Goal: Find specific page/section: Find specific page/section

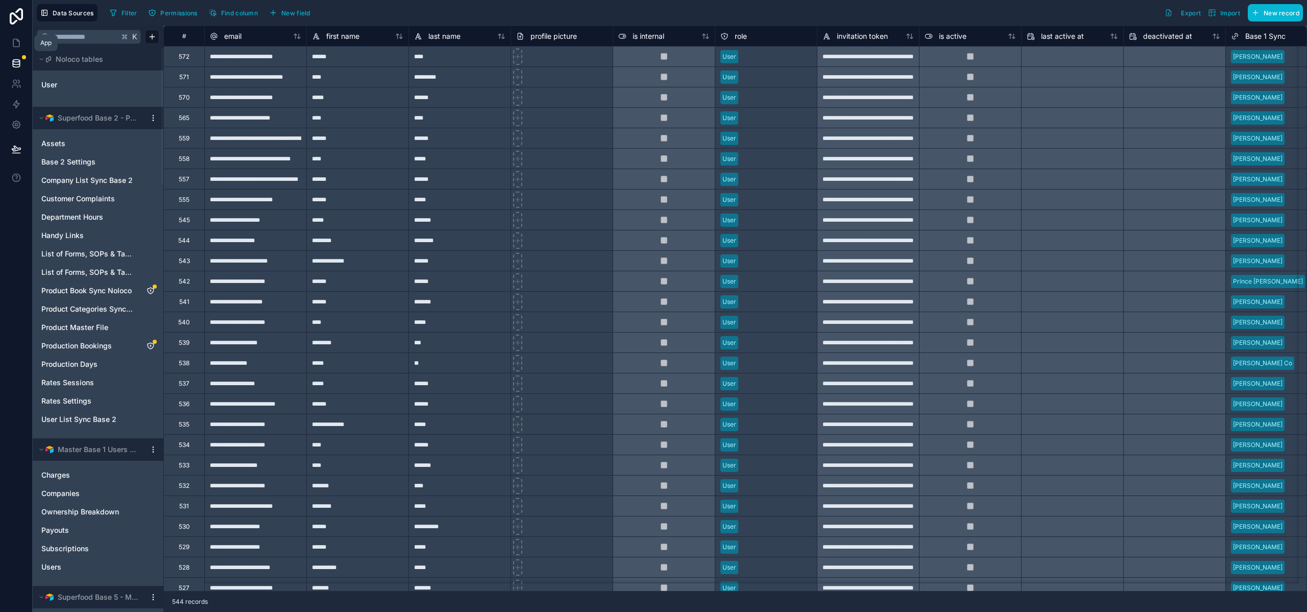
click at [15, 39] on icon at bounding box center [16, 43] width 6 height 8
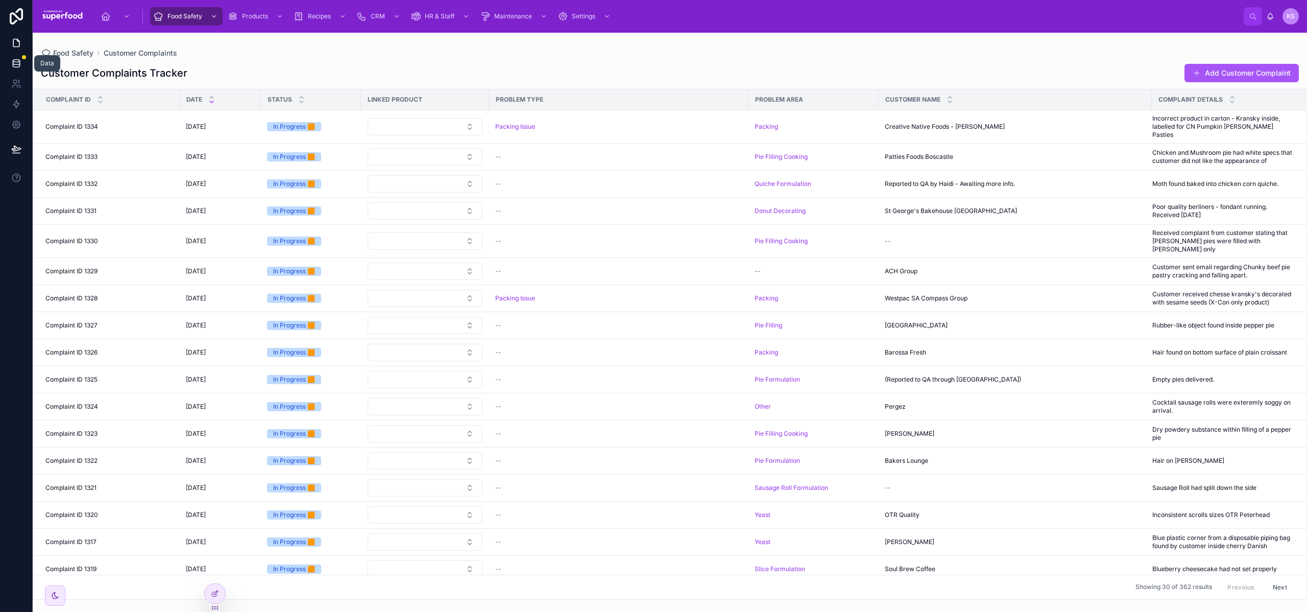
click at [13, 64] on icon at bounding box center [16, 63] width 10 height 10
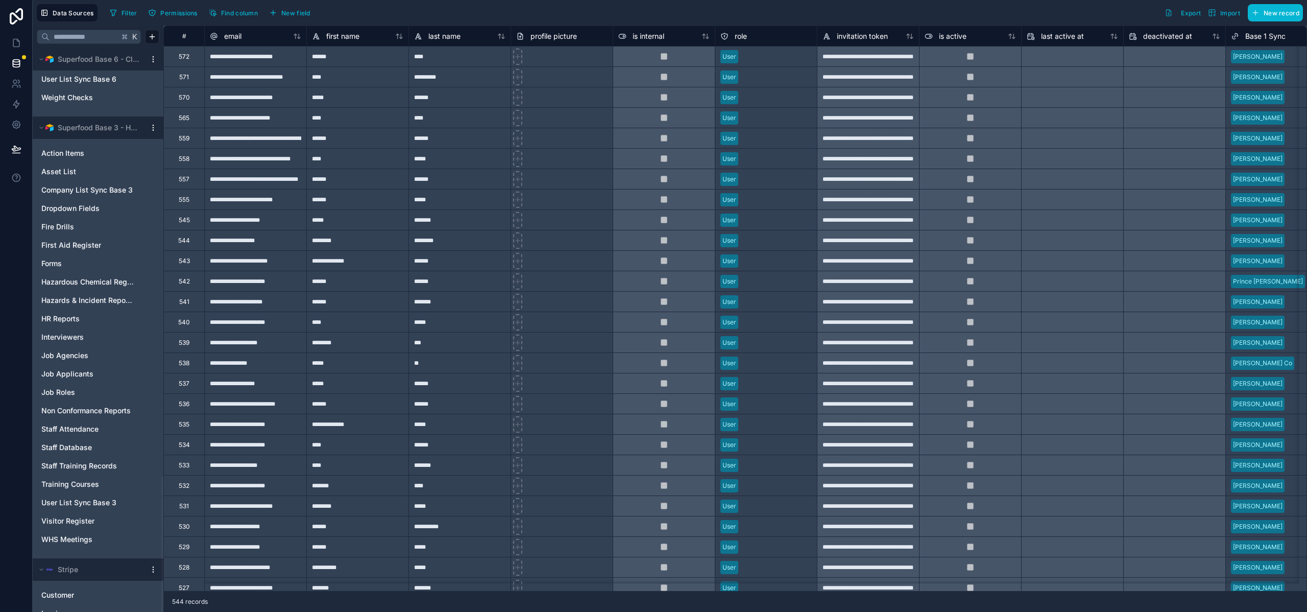
scroll to position [1778, 0]
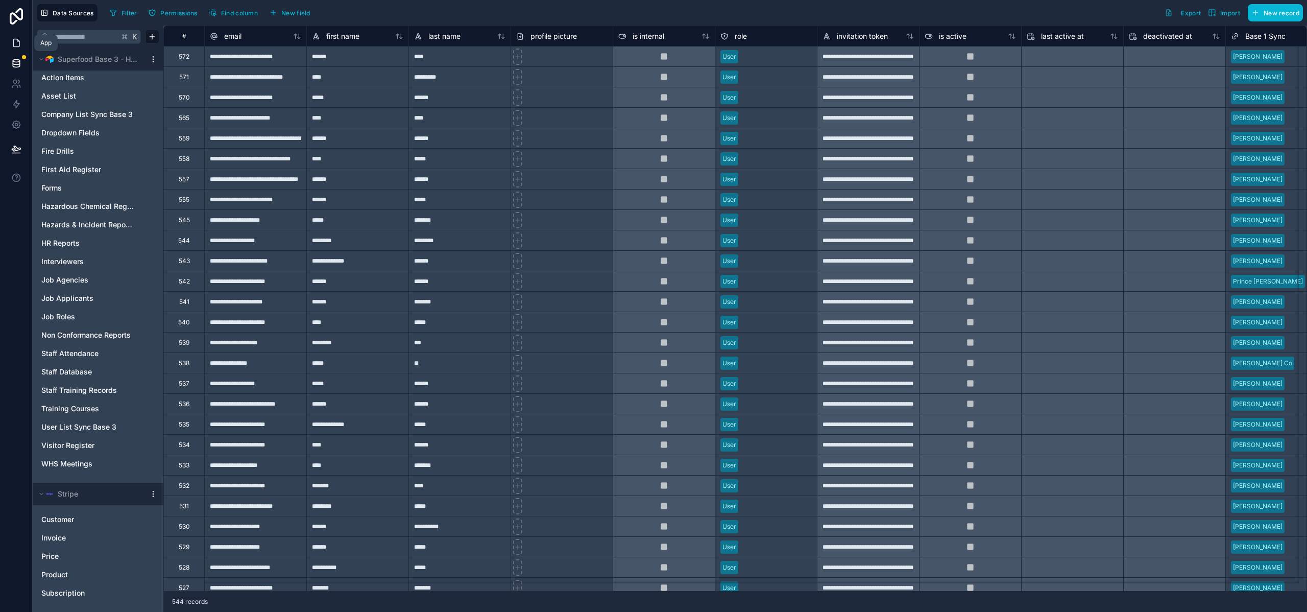
click at [13, 41] on icon at bounding box center [16, 43] width 6 height 8
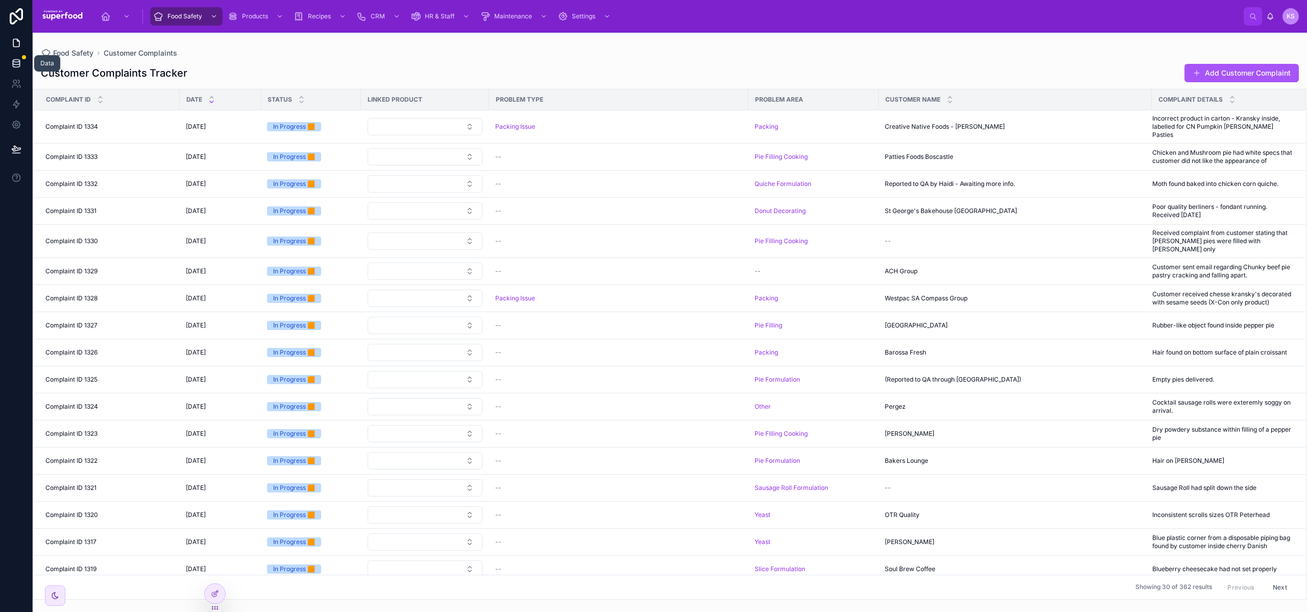
click at [15, 60] on icon at bounding box center [16, 61] width 7 height 3
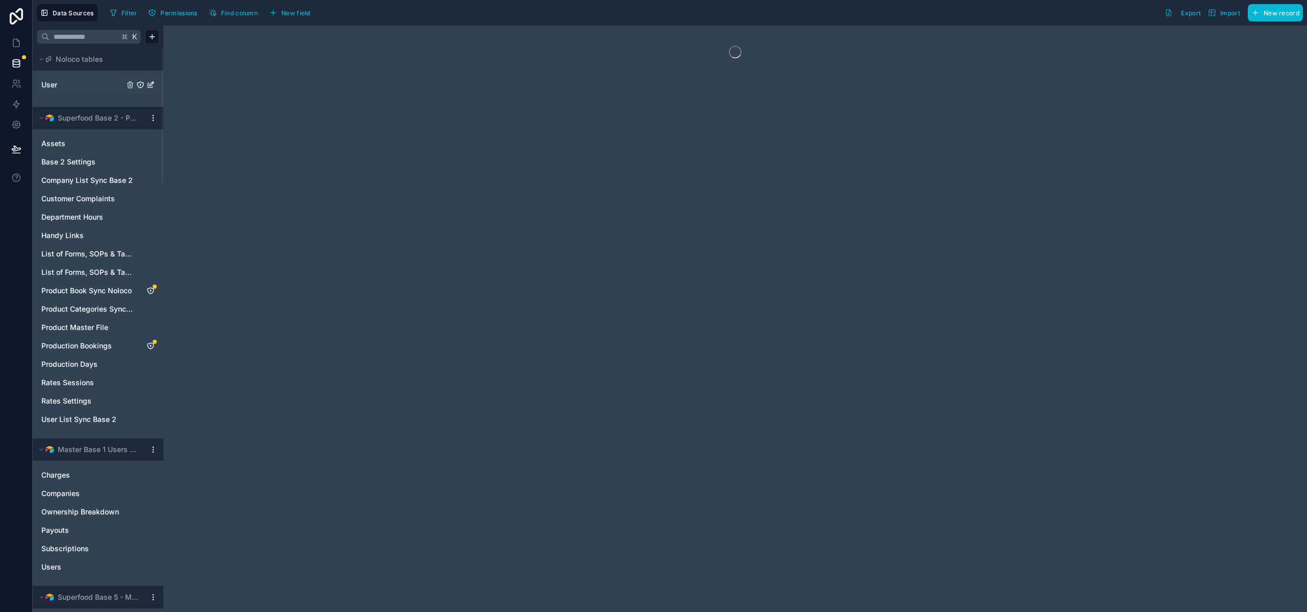
click at [71, 88] on link "User" at bounding box center [82, 85] width 83 height 10
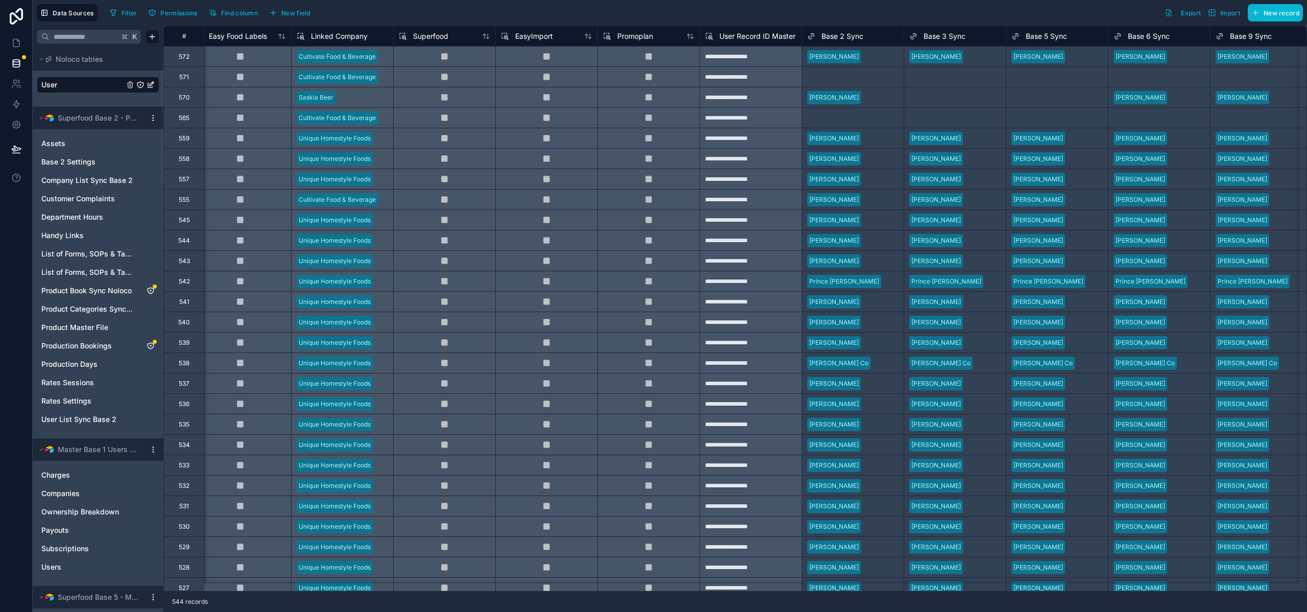
scroll to position [0, 1075]
